Goal: Task Accomplishment & Management: Use online tool/utility

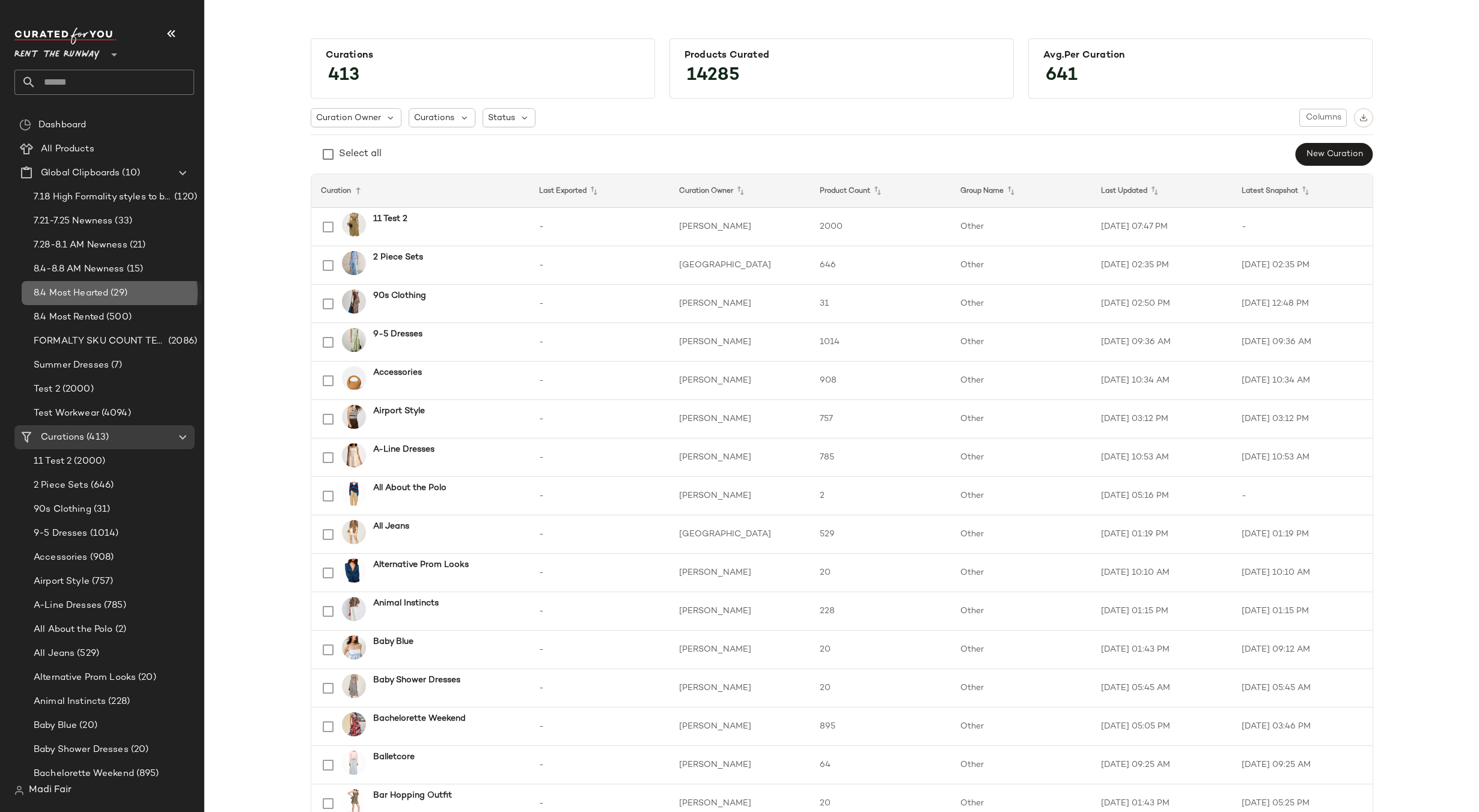
click at [107, 298] on span "8.4 Most Hearted" at bounding box center [71, 293] width 75 height 14
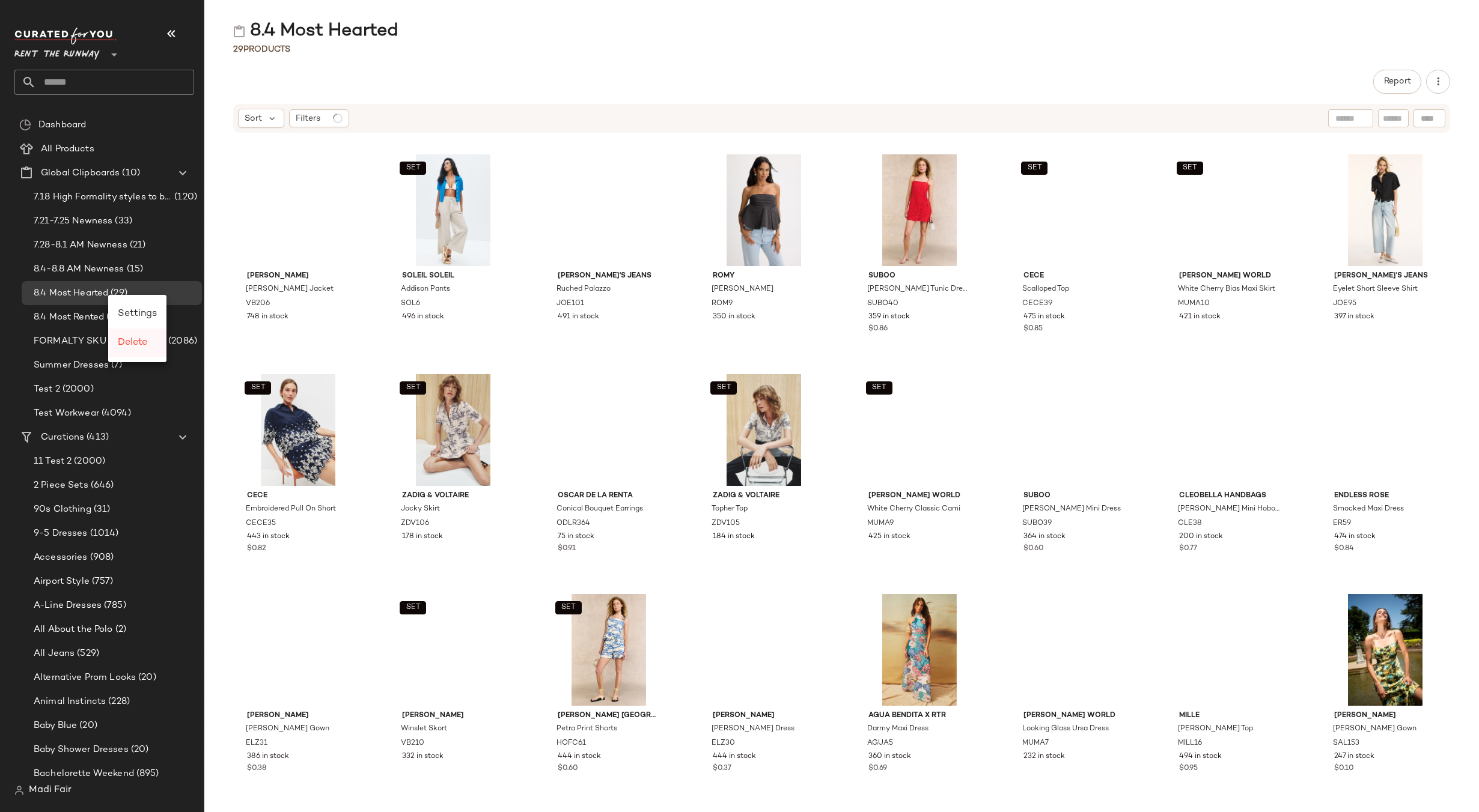
click at [125, 339] on span "Delete" at bounding box center [133, 342] width 30 height 10
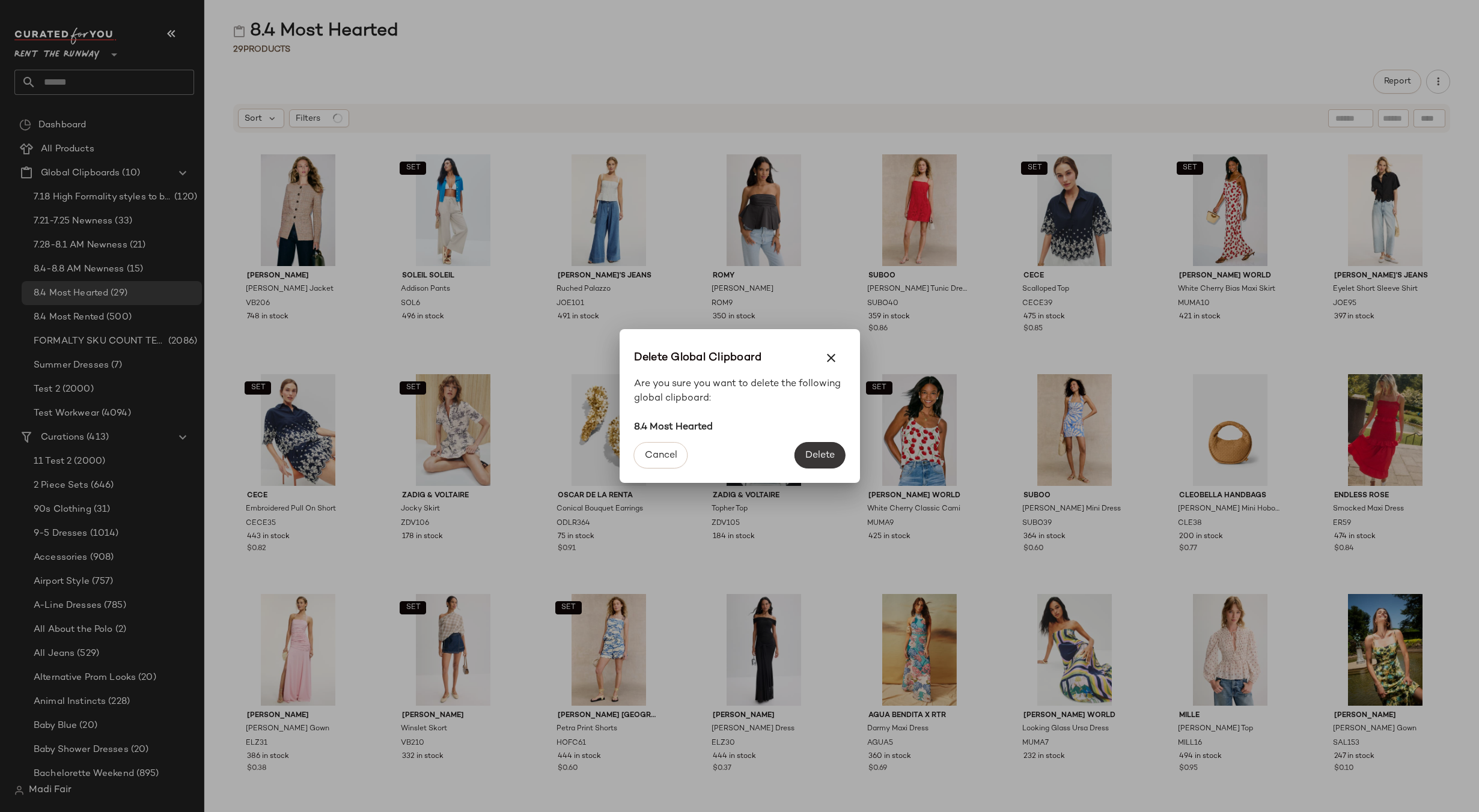
click at [826, 455] on span "Delete" at bounding box center [820, 456] width 30 height 11
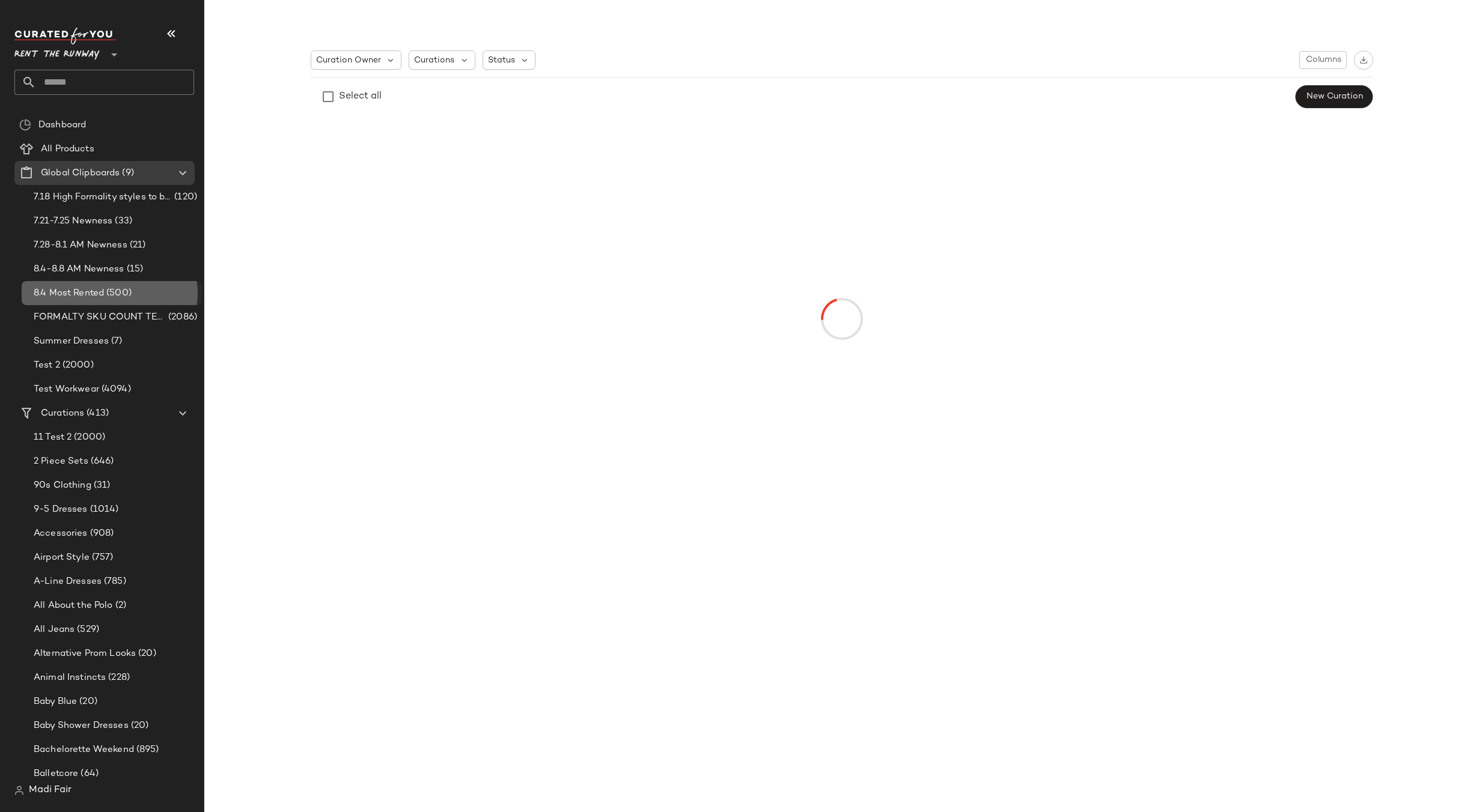
click at [70, 293] on span "8.4 Most Rented" at bounding box center [68, 293] width 70 height 14
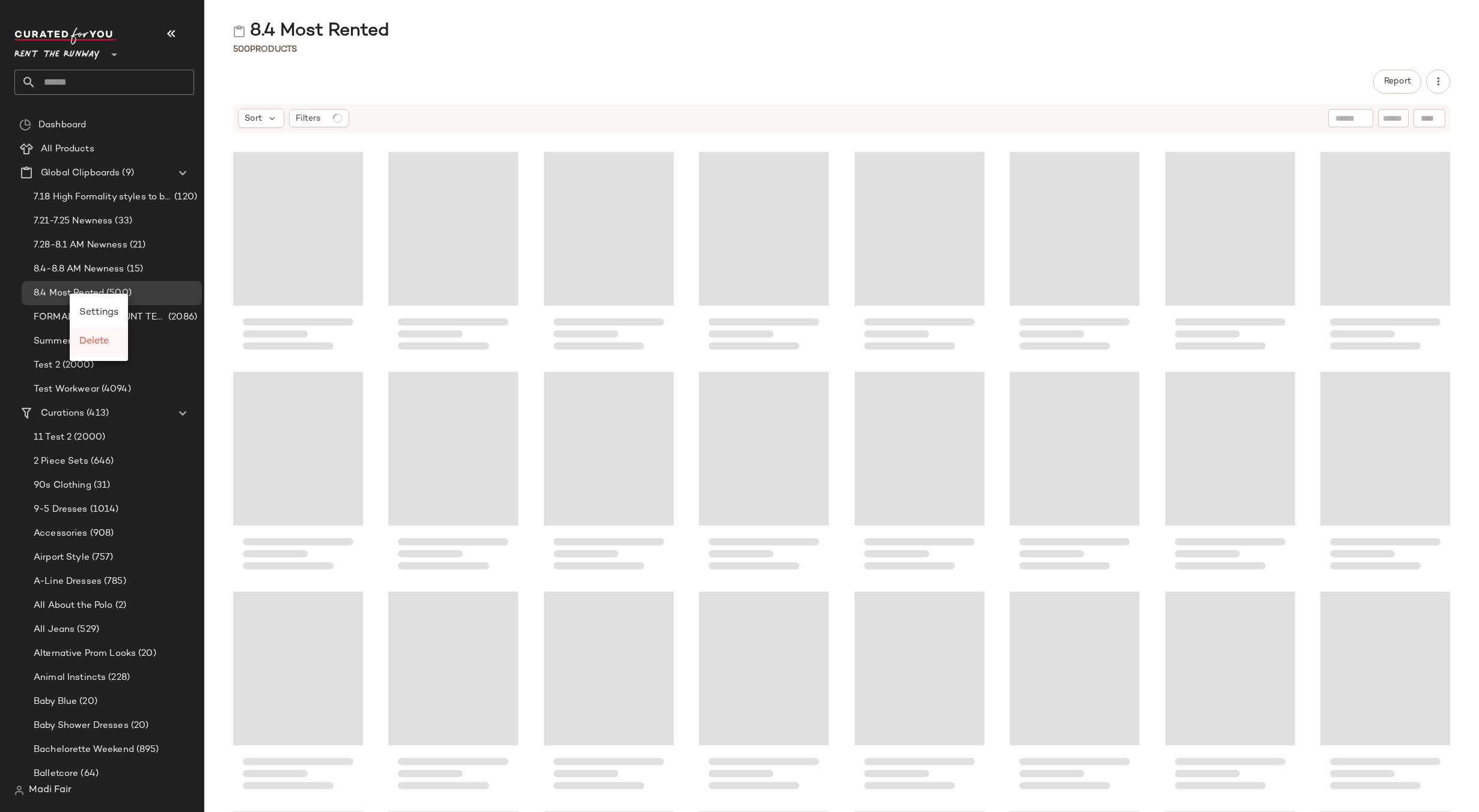
click at [101, 344] on span "Delete" at bounding box center [94, 341] width 30 height 10
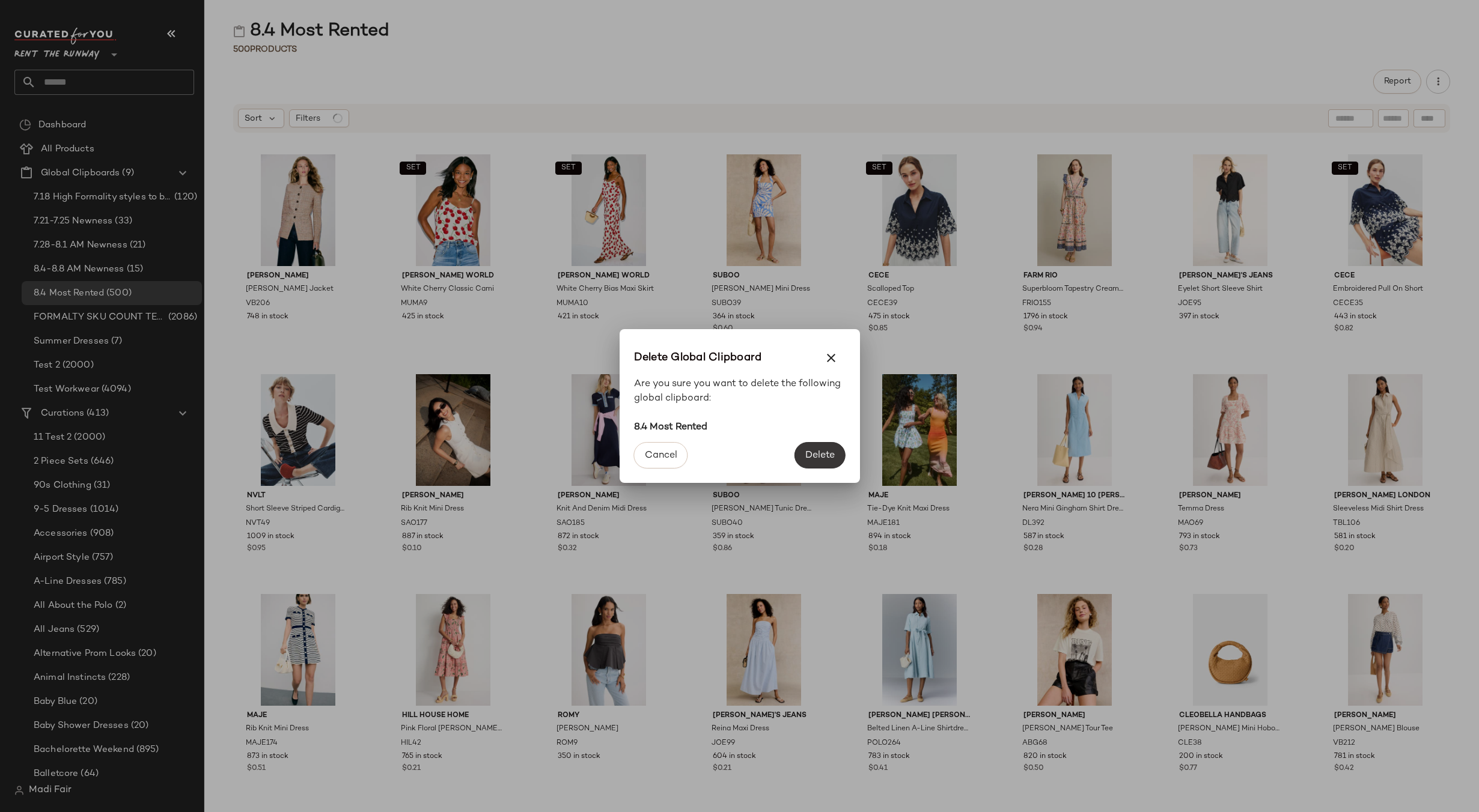
click at [823, 456] on span "Delete" at bounding box center [820, 456] width 30 height 11
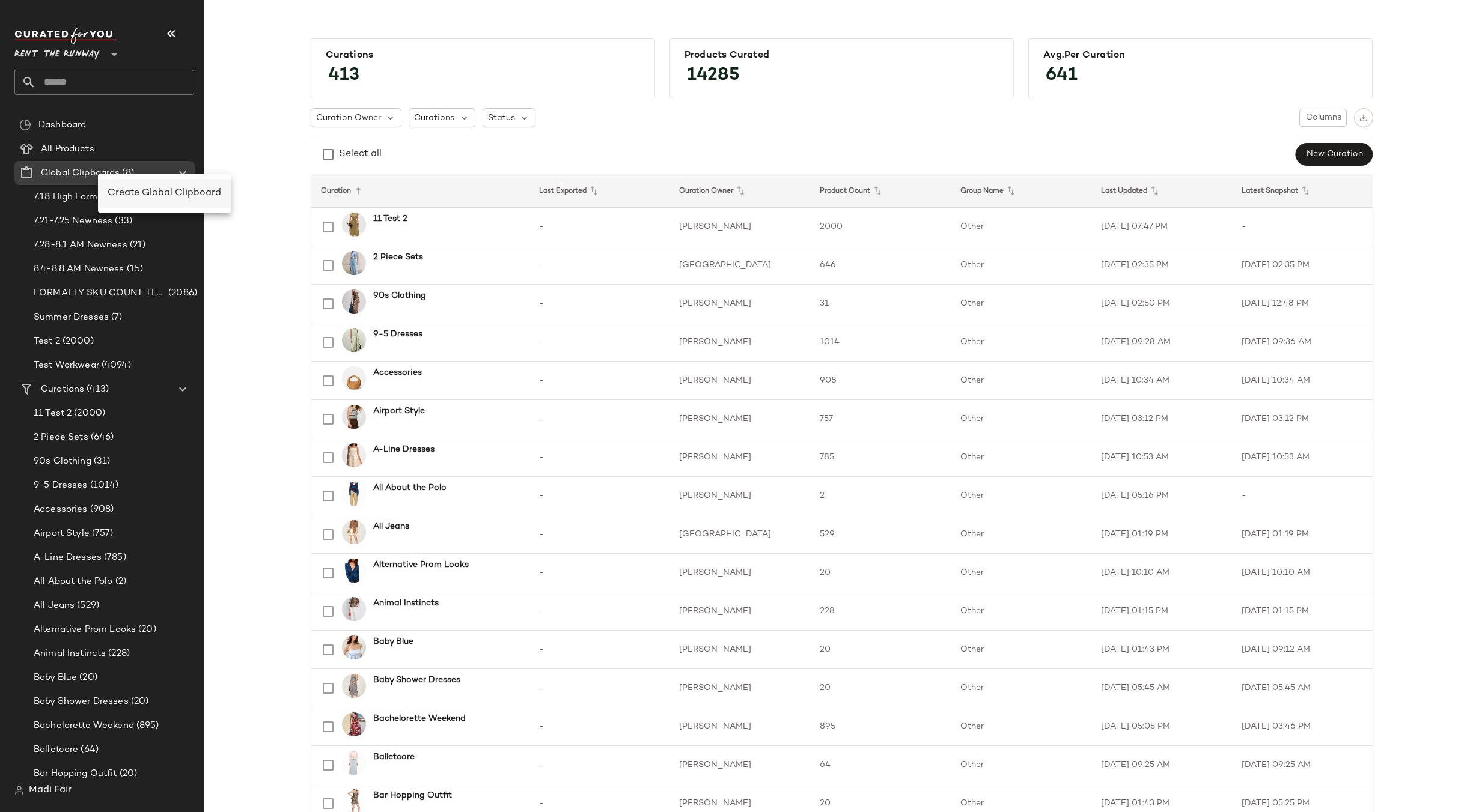
click at [134, 189] on span "Create Global Clipboard" at bounding box center [165, 192] width 114 height 10
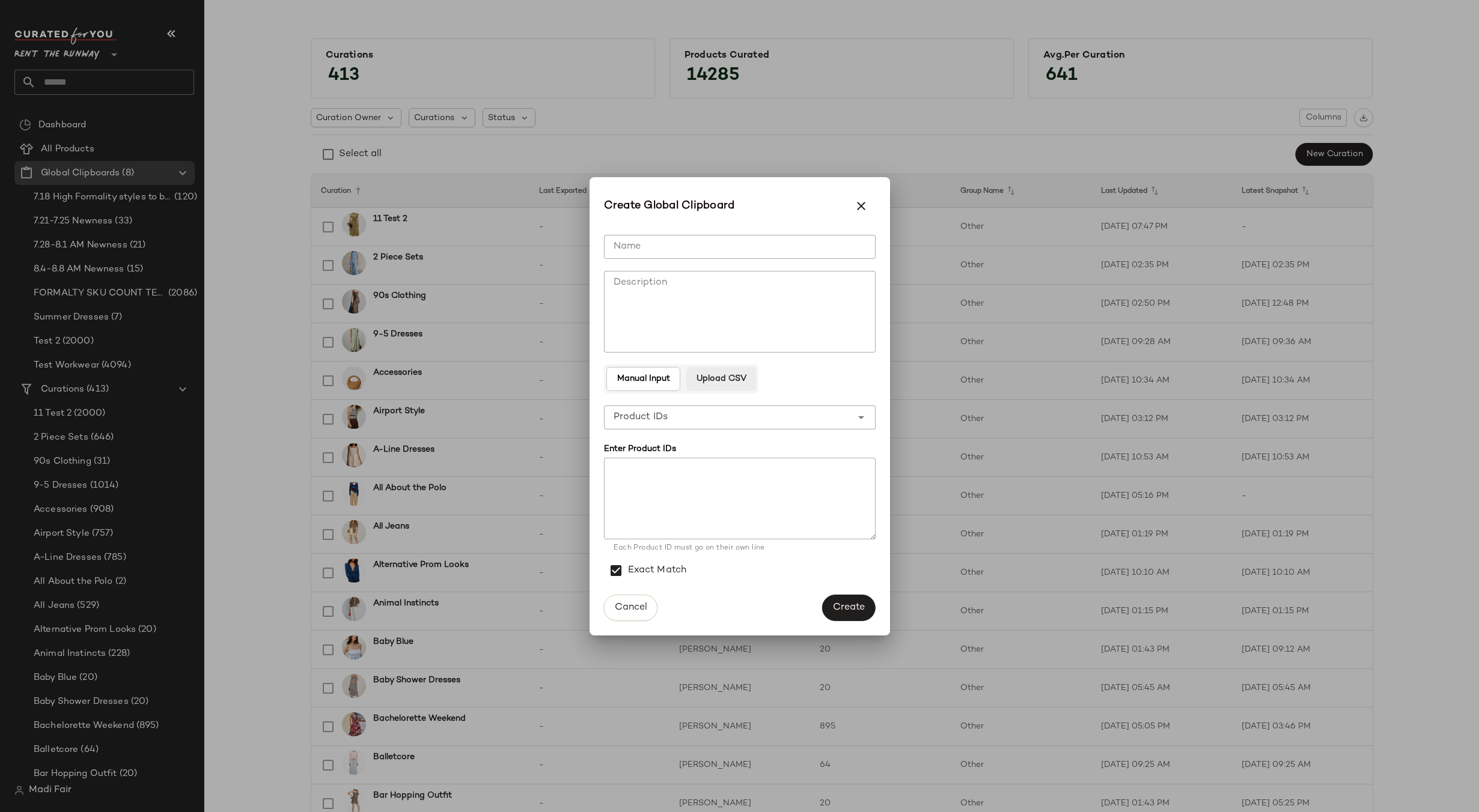
click at [721, 382] on span "Upload CSV" at bounding box center [722, 379] width 50 height 9
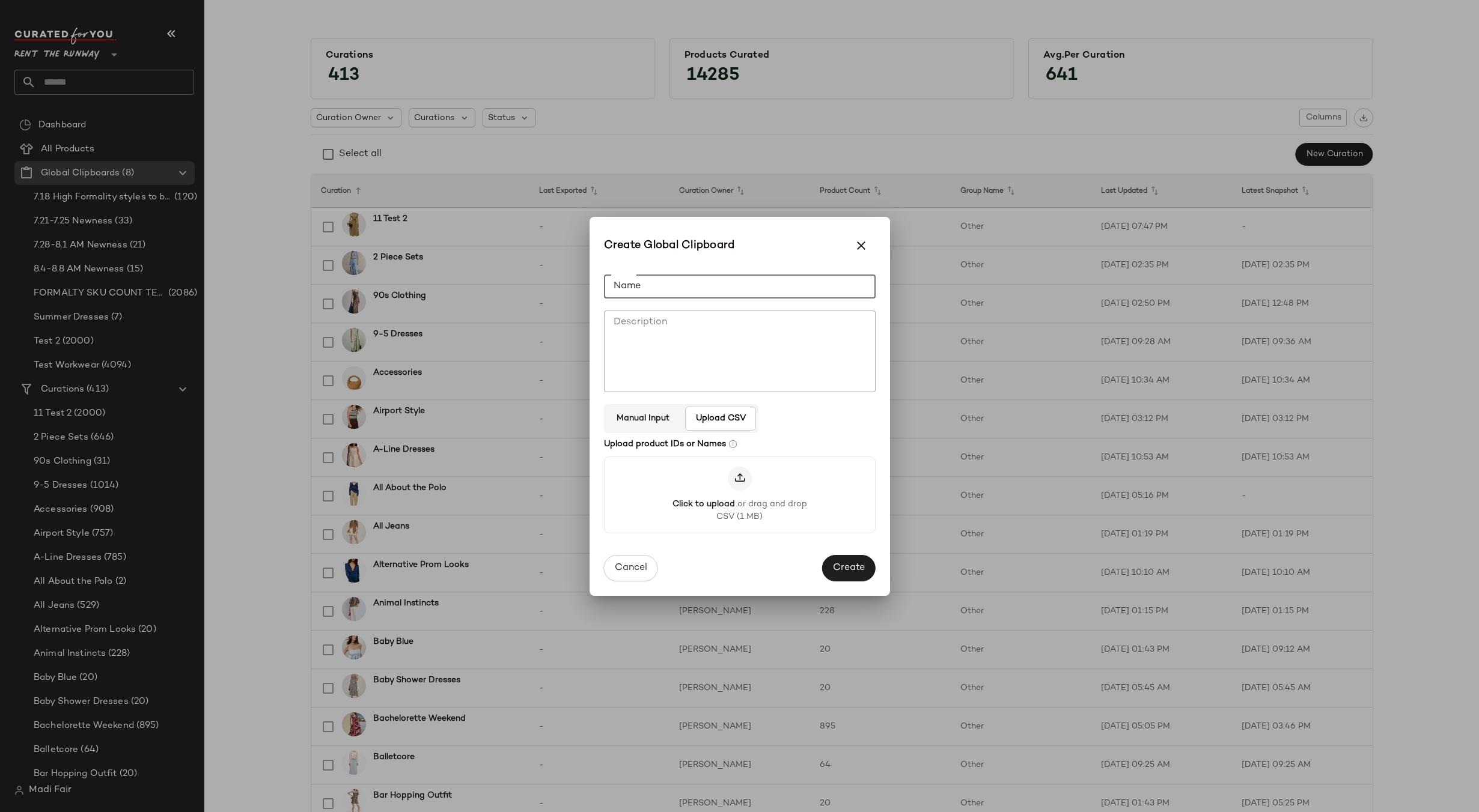
click at [691, 285] on input "Name" at bounding box center [740, 287] width 272 height 24
type input "*"
type input "**********"
drag, startPoint x: 836, startPoint y: 563, endPoint x: 778, endPoint y: 534, distance: 64.8
click at [837, 563] on span "Create" at bounding box center [849, 569] width 33 height 11
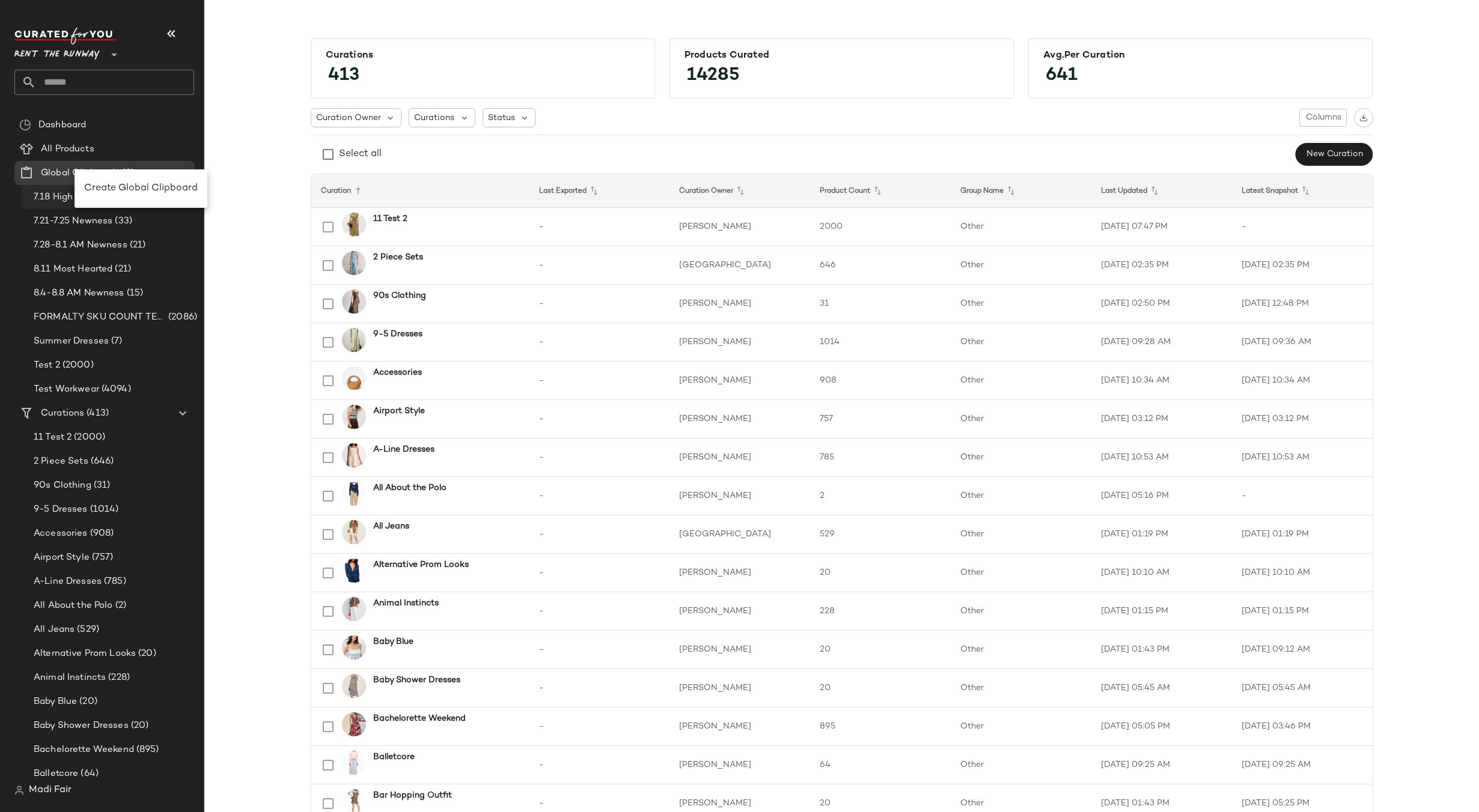
click at [121, 188] on span "Create Global Clipboard" at bounding box center [141, 188] width 114 height 10
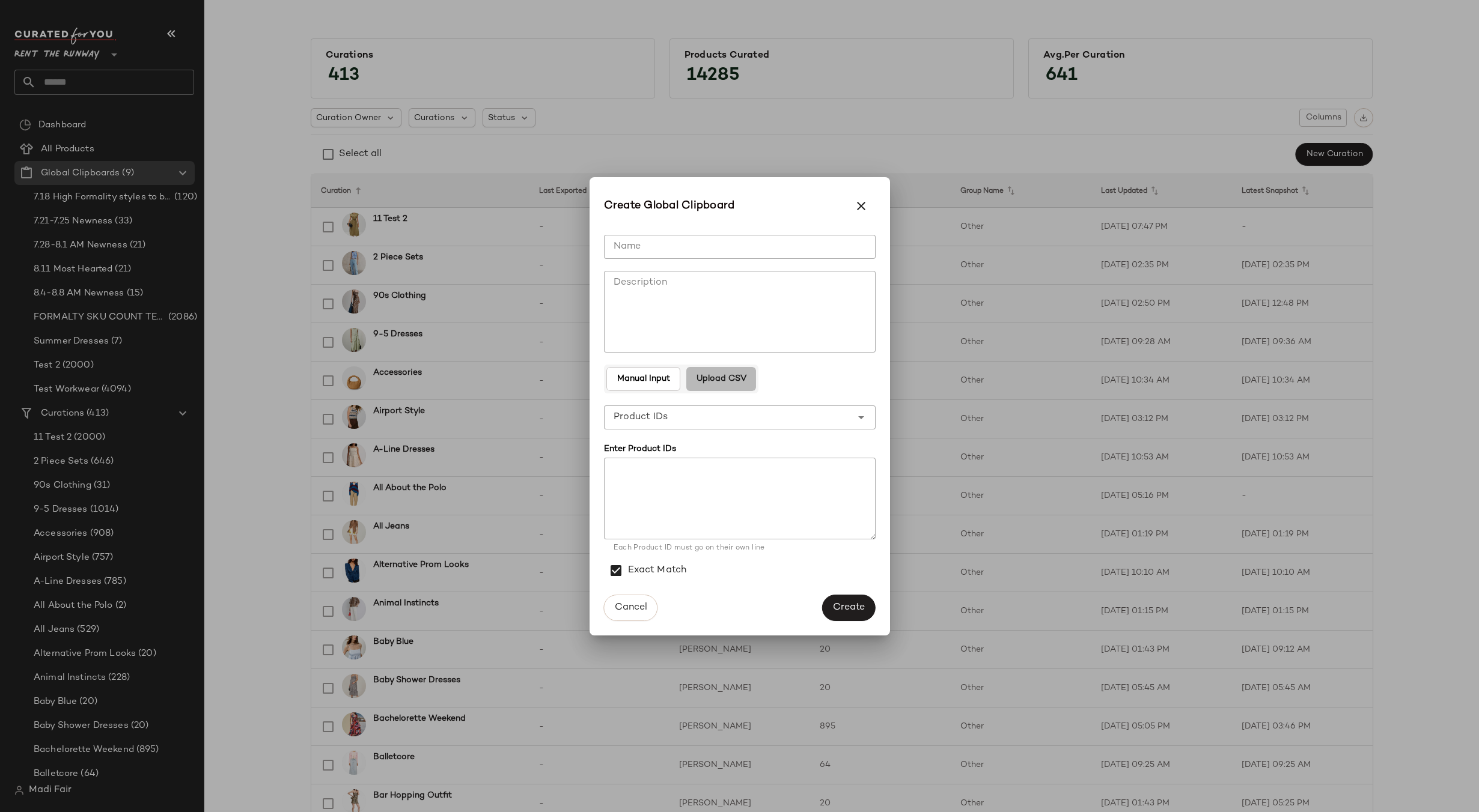
click at [705, 370] on button "Upload CSV" at bounding box center [721, 379] width 70 height 24
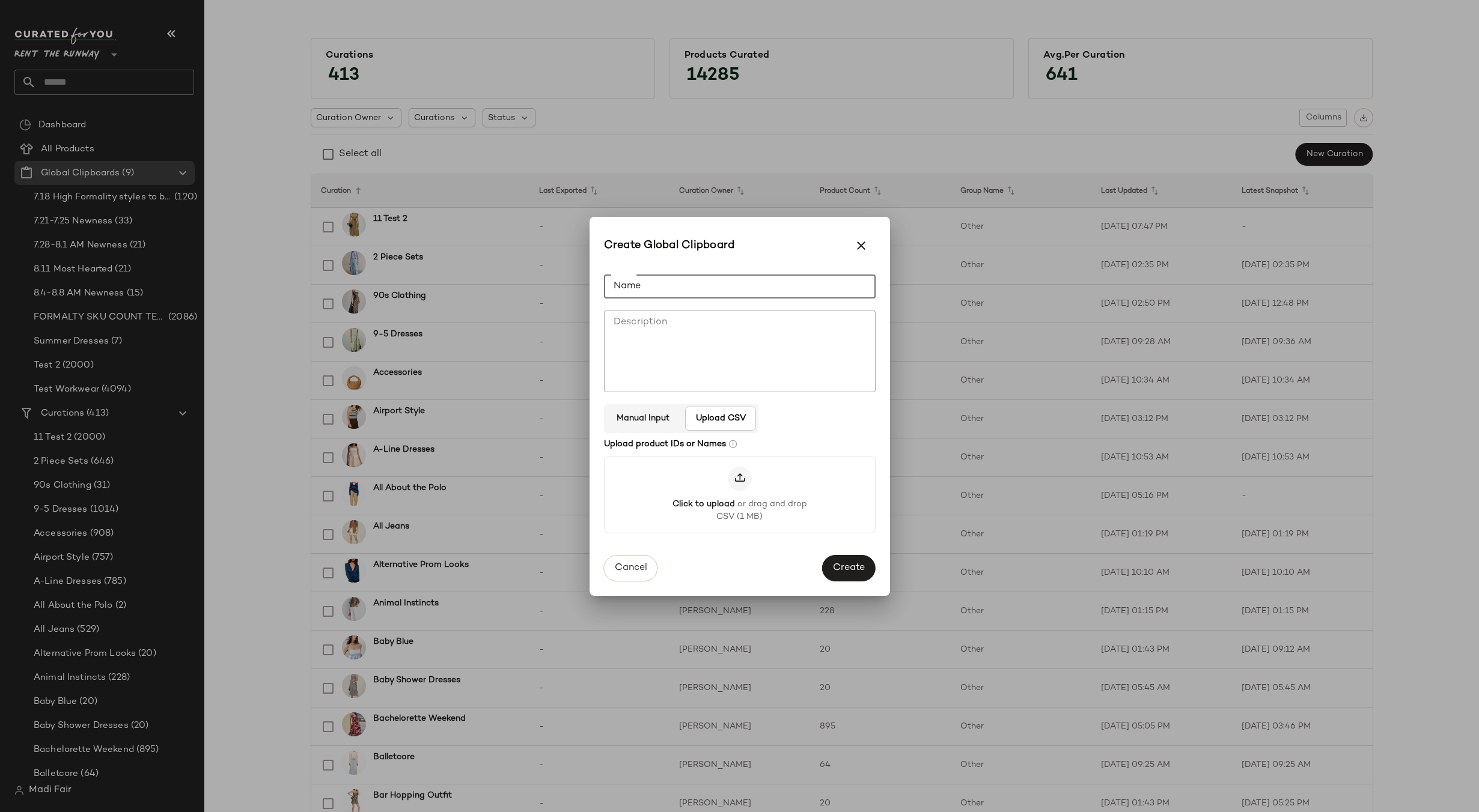
click at [676, 284] on input "Name" at bounding box center [740, 287] width 272 height 24
type input "**********"
click at [846, 568] on span "Create" at bounding box center [849, 569] width 33 height 11
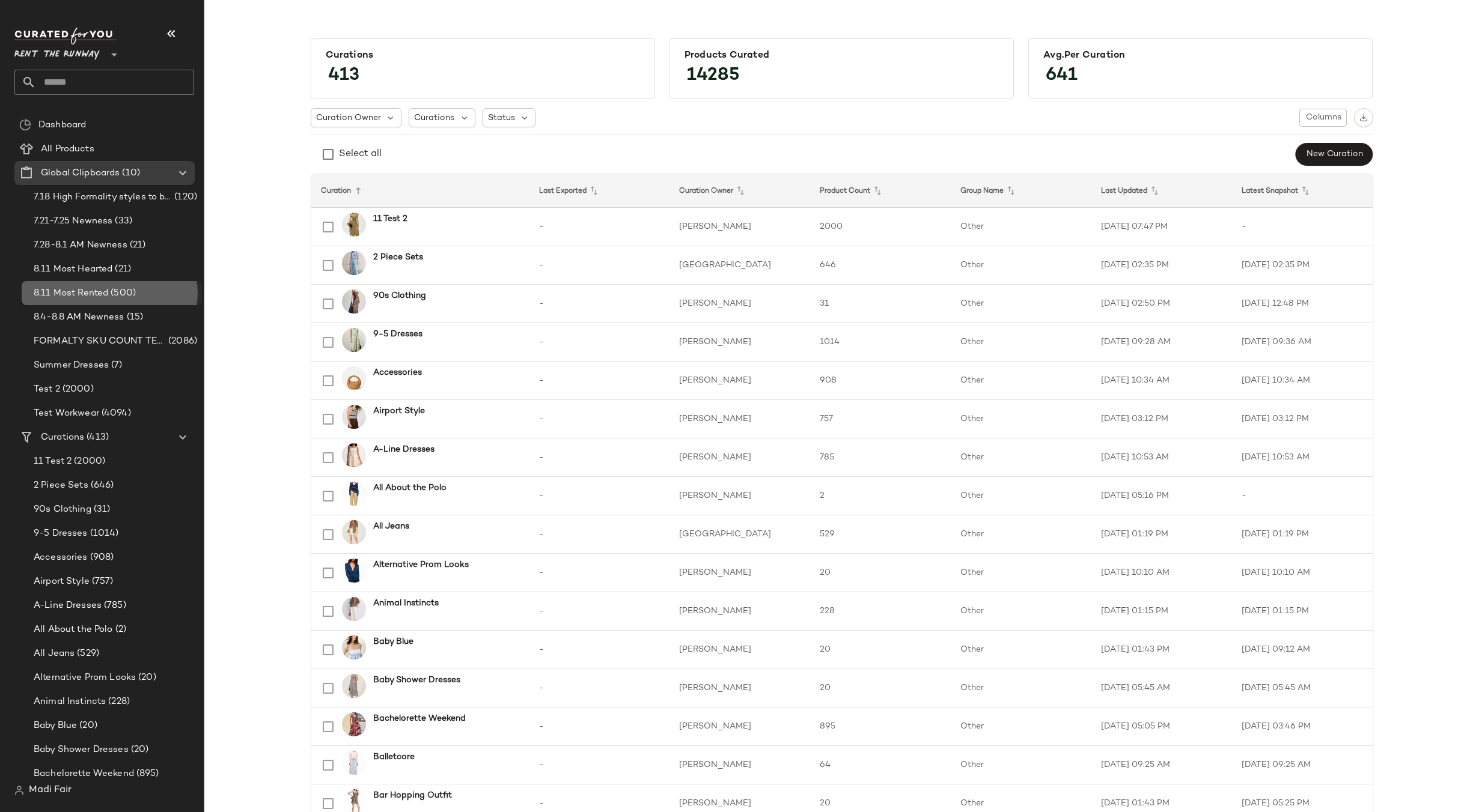
click at [144, 295] on div "8.11 Most Rented (500)" at bounding box center [113, 293] width 167 height 14
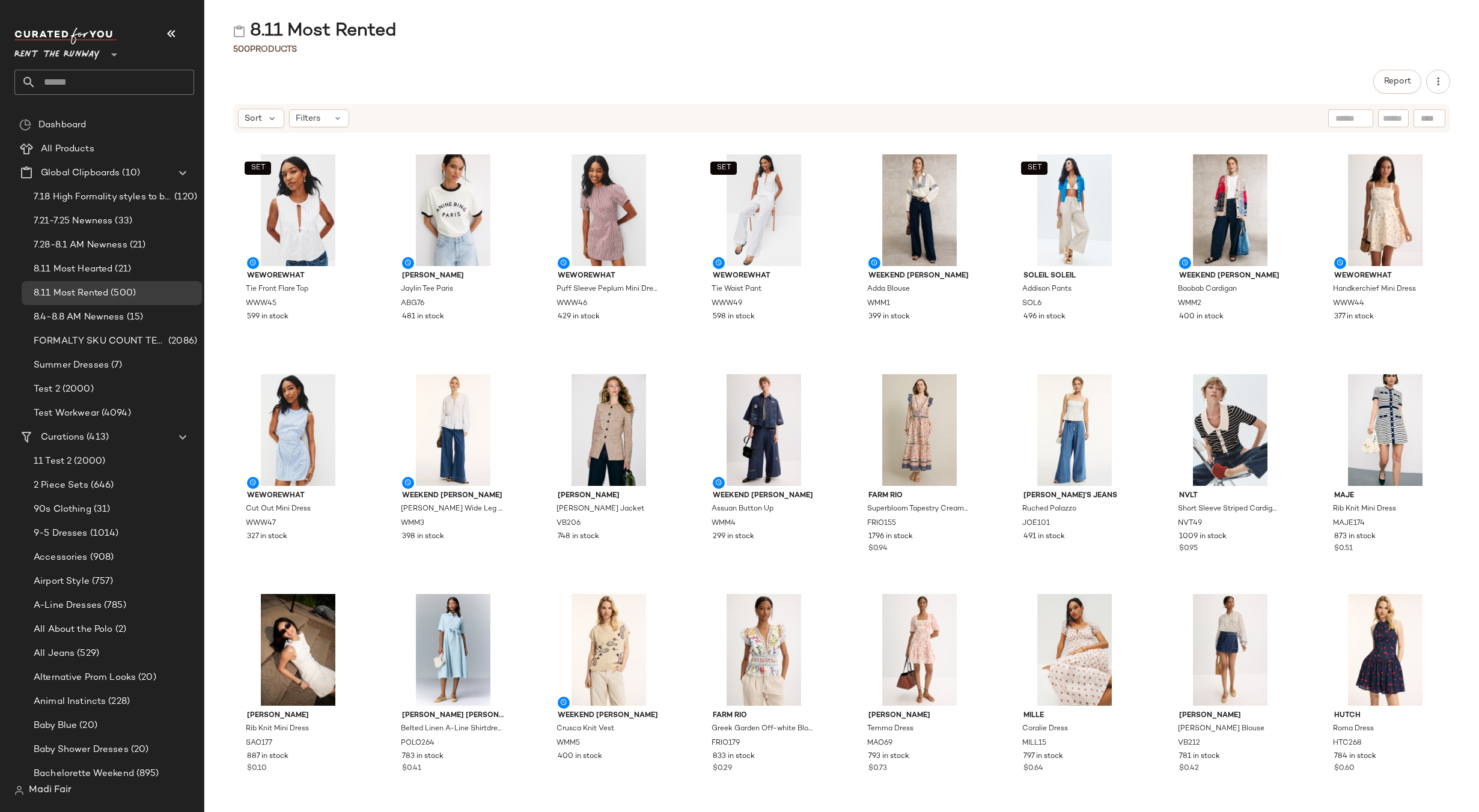
drag, startPoint x: 489, startPoint y: 64, endPoint x: 483, endPoint y: 64, distance: 6.0
click at [489, 64] on div "8.11 Most Rented 500 Products Report Sort Filters SET WEWOREWHAT Tie Front Flar…" at bounding box center [842, 416] width 1275 height 793
